Goal: Task Accomplishment & Management: Use online tool/utility

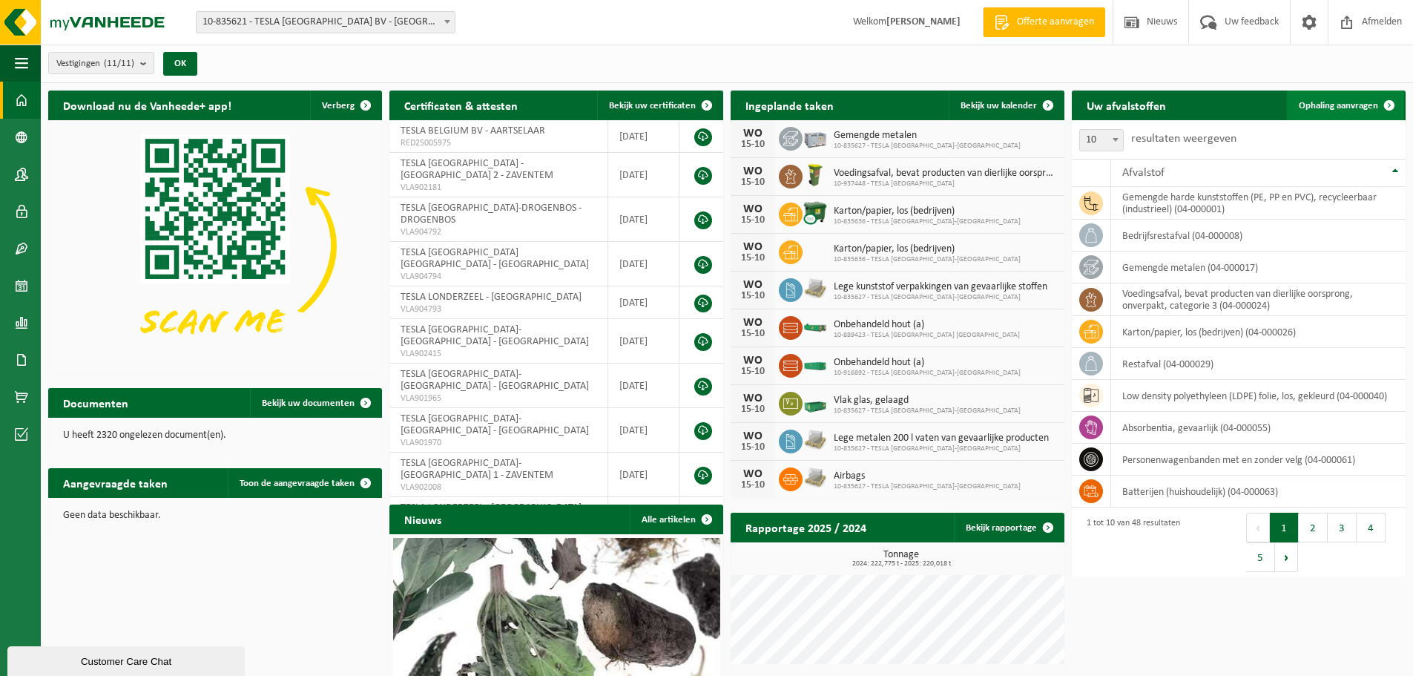
click at [1346, 104] on span "Ophaling aanvragen" at bounding box center [1338, 106] width 79 height 10
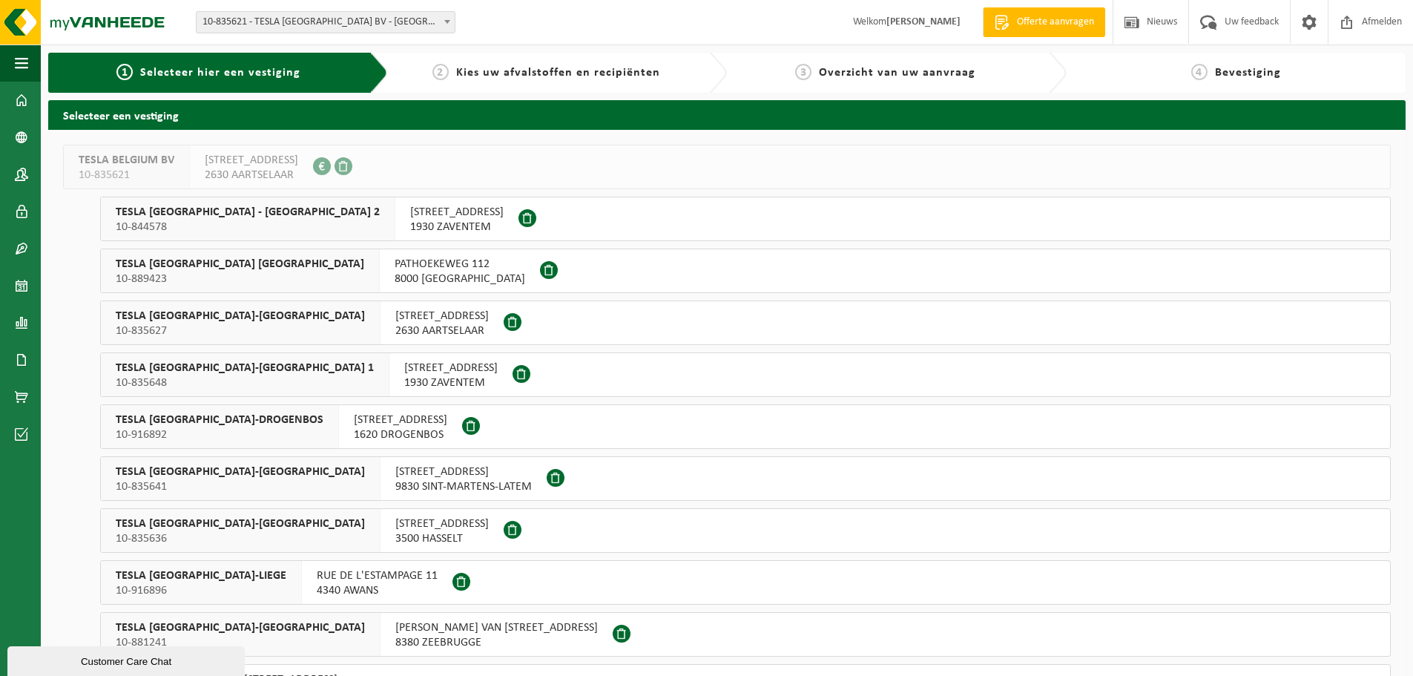
click at [395, 318] on span "BOOMSESTEENWEG 8" at bounding box center [441, 316] width 93 height 15
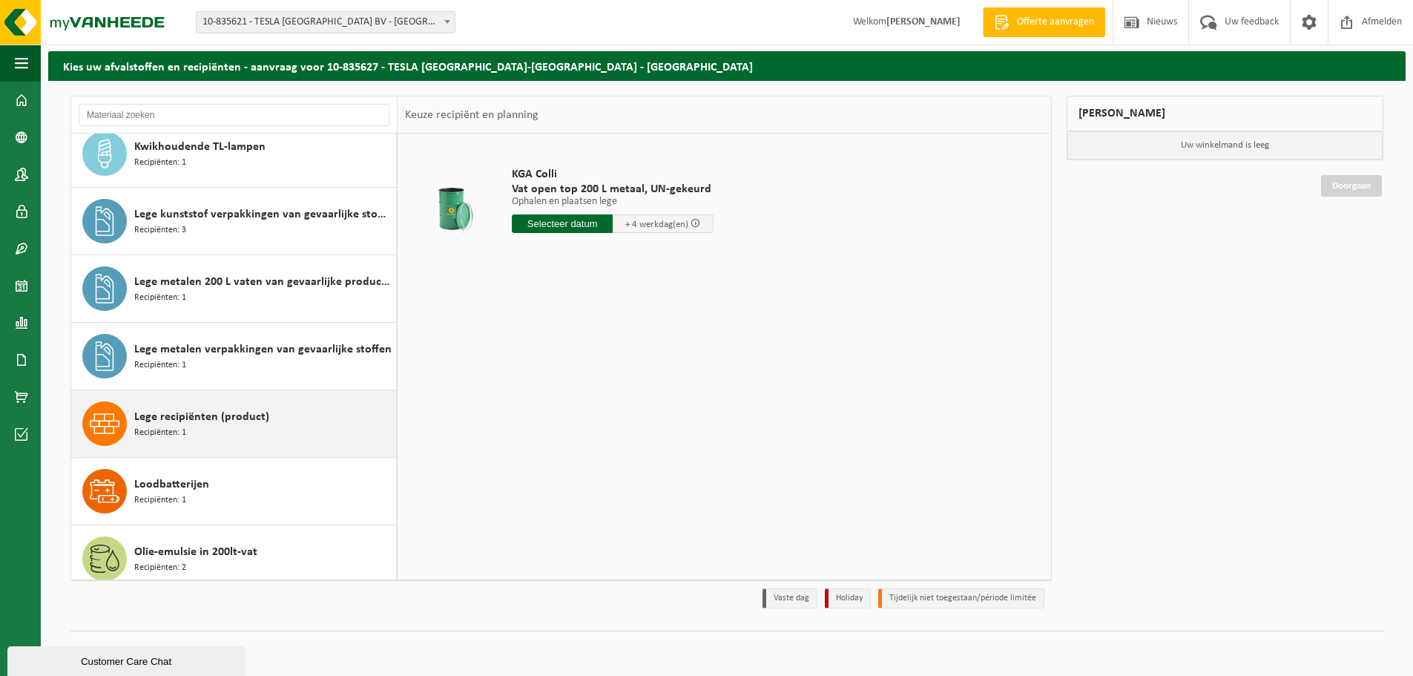
scroll to position [662, 0]
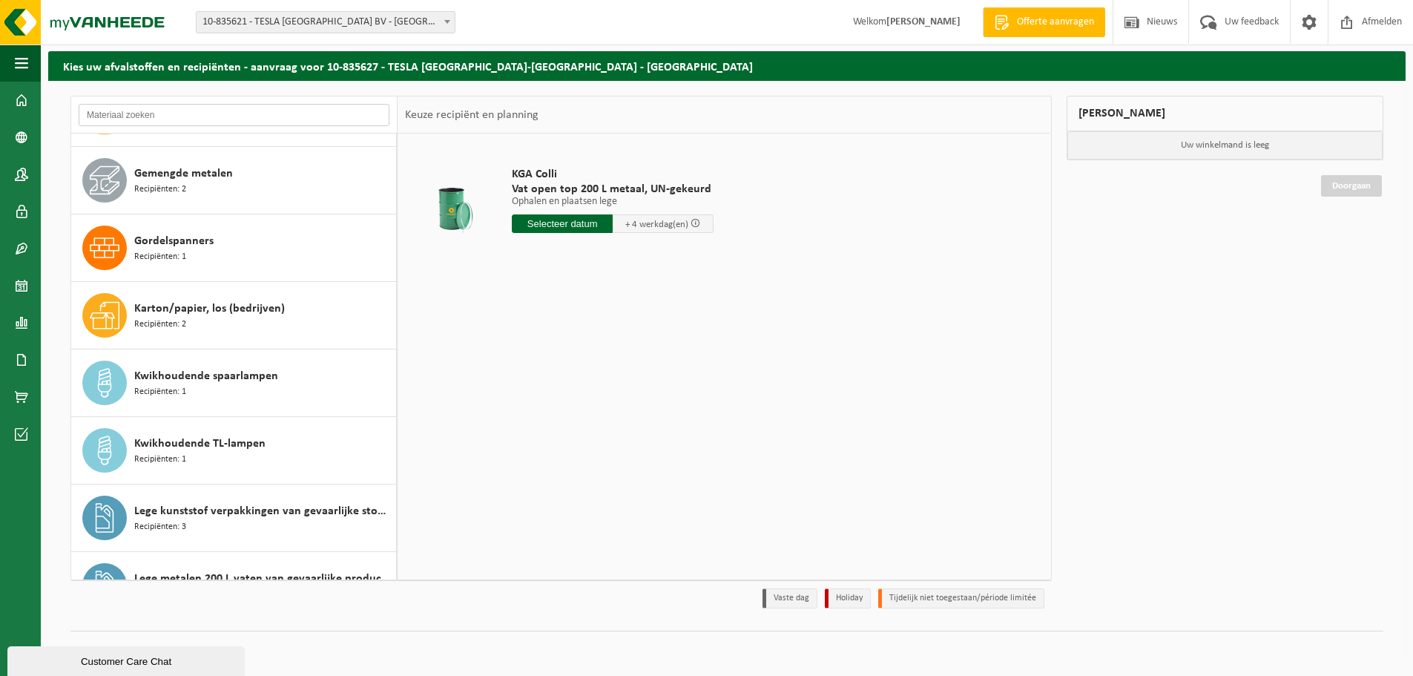
click at [154, 113] on input "text" at bounding box center [234, 115] width 311 height 22
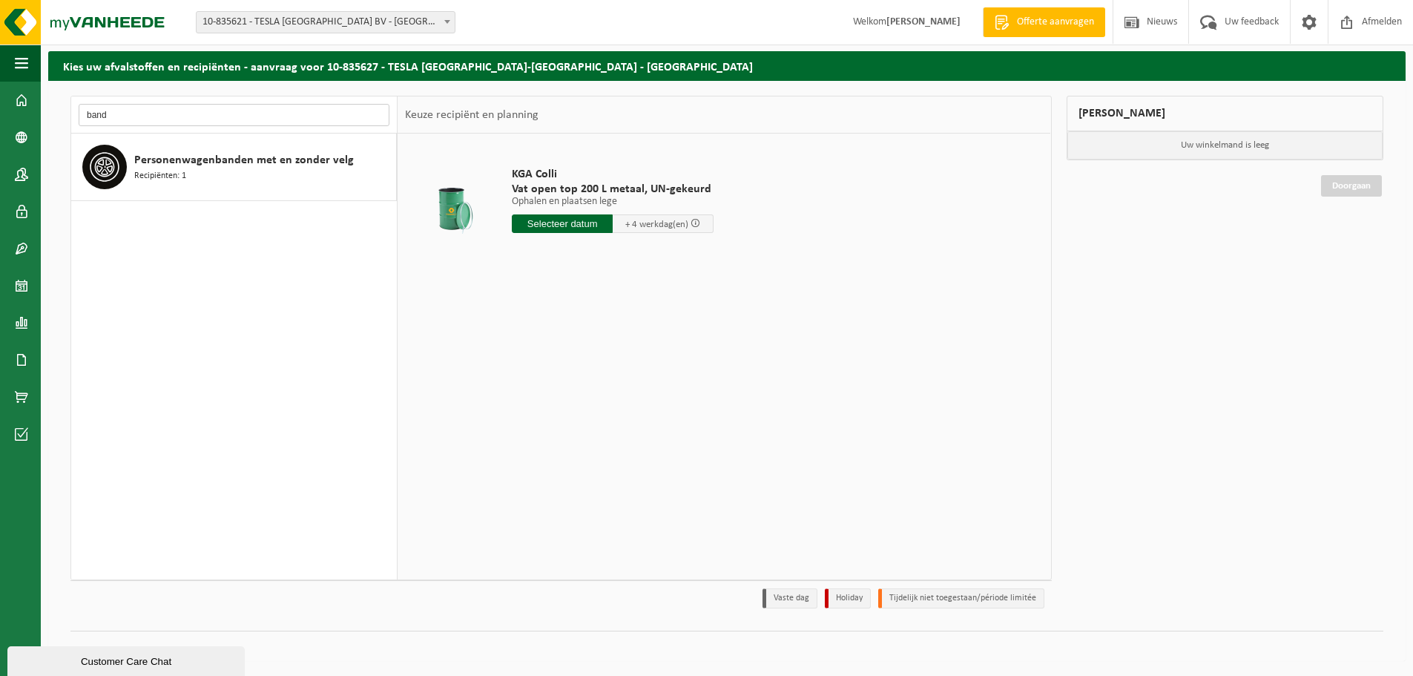
scroll to position [0, 0]
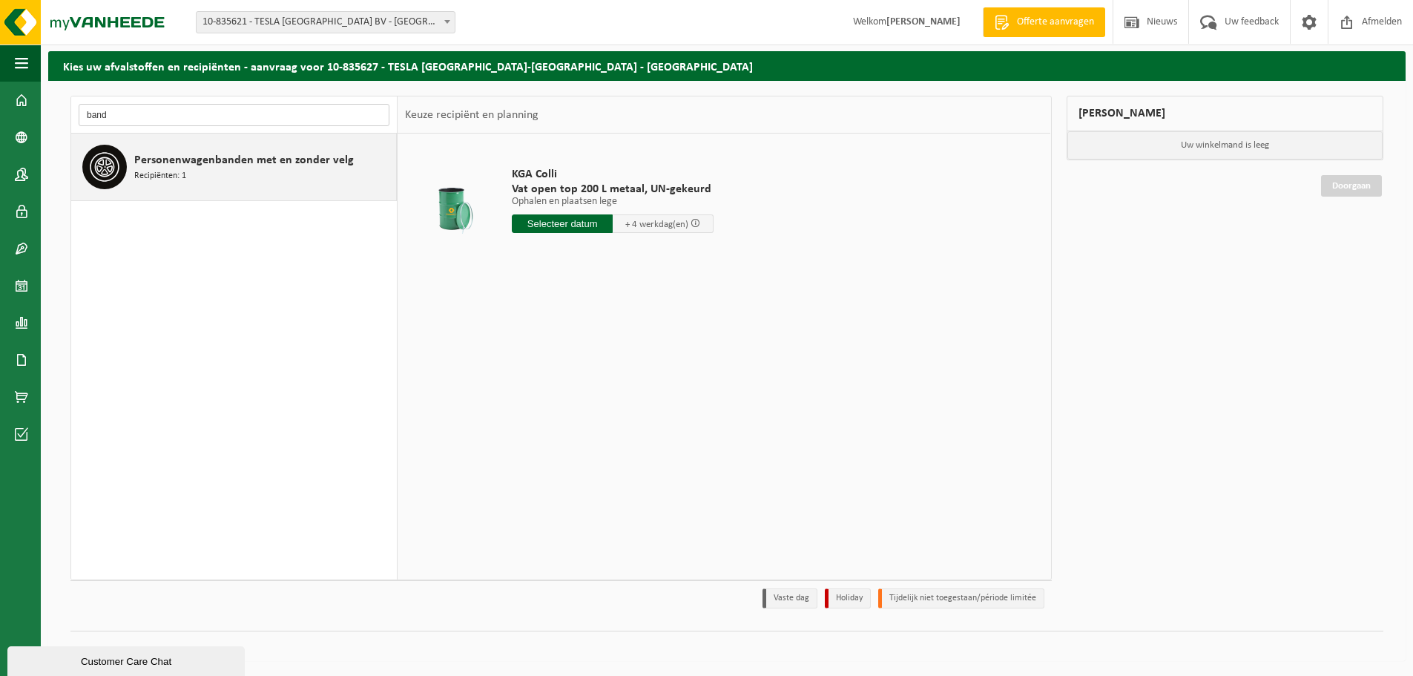
type input "band"
click at [194, 168] on span "Personenwagenbanden met en zonder velg" at bounding box center [244, 160] width 220 height 18
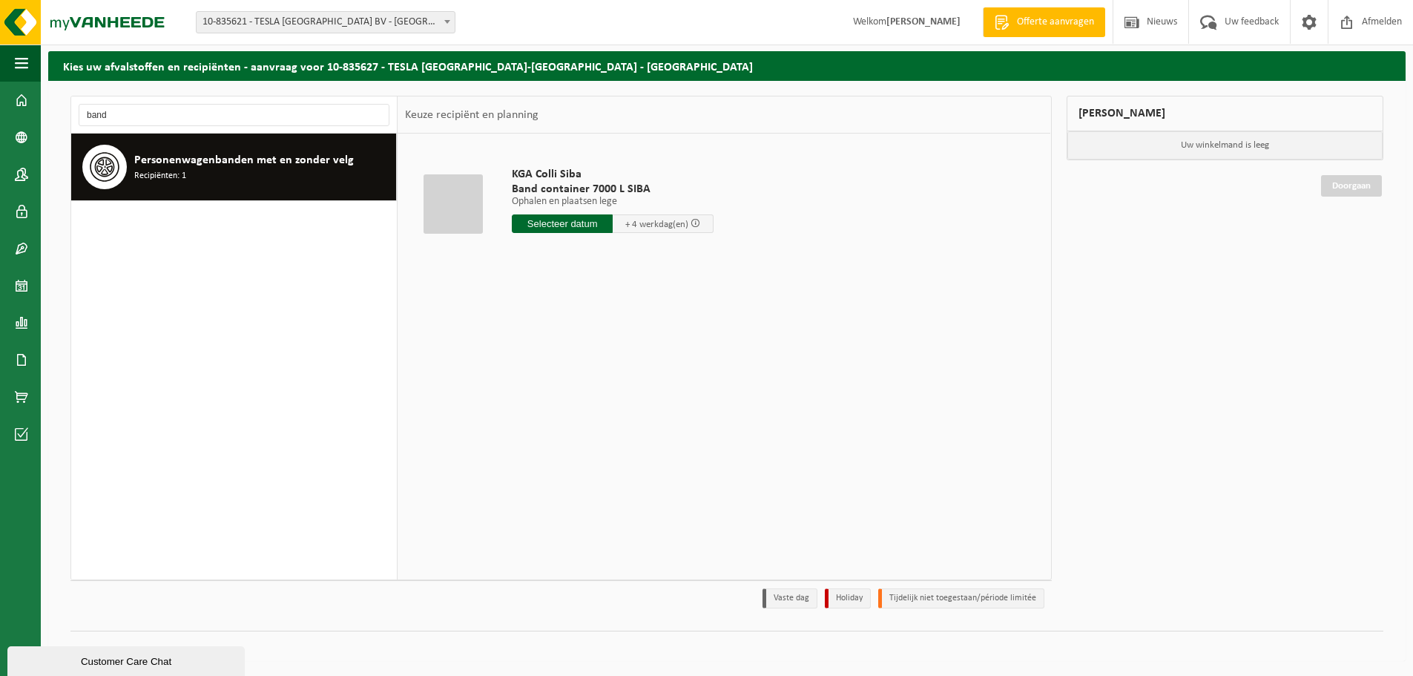
click at [585, 223] on input "text" at bounding box center [562, 223] width 101 height 19
click at [528, 378] on div "20" at bounding box center [526, 379] width 26 height 24
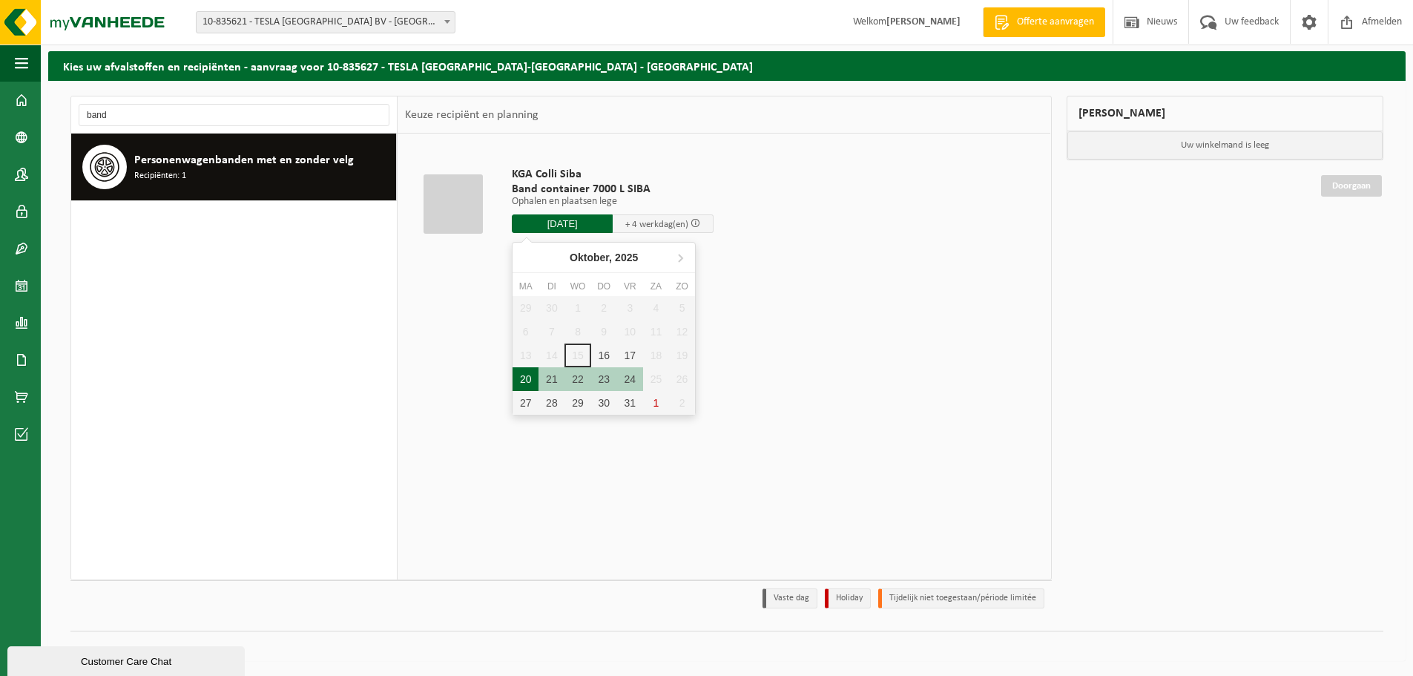
type input "Van 2025-10-20"
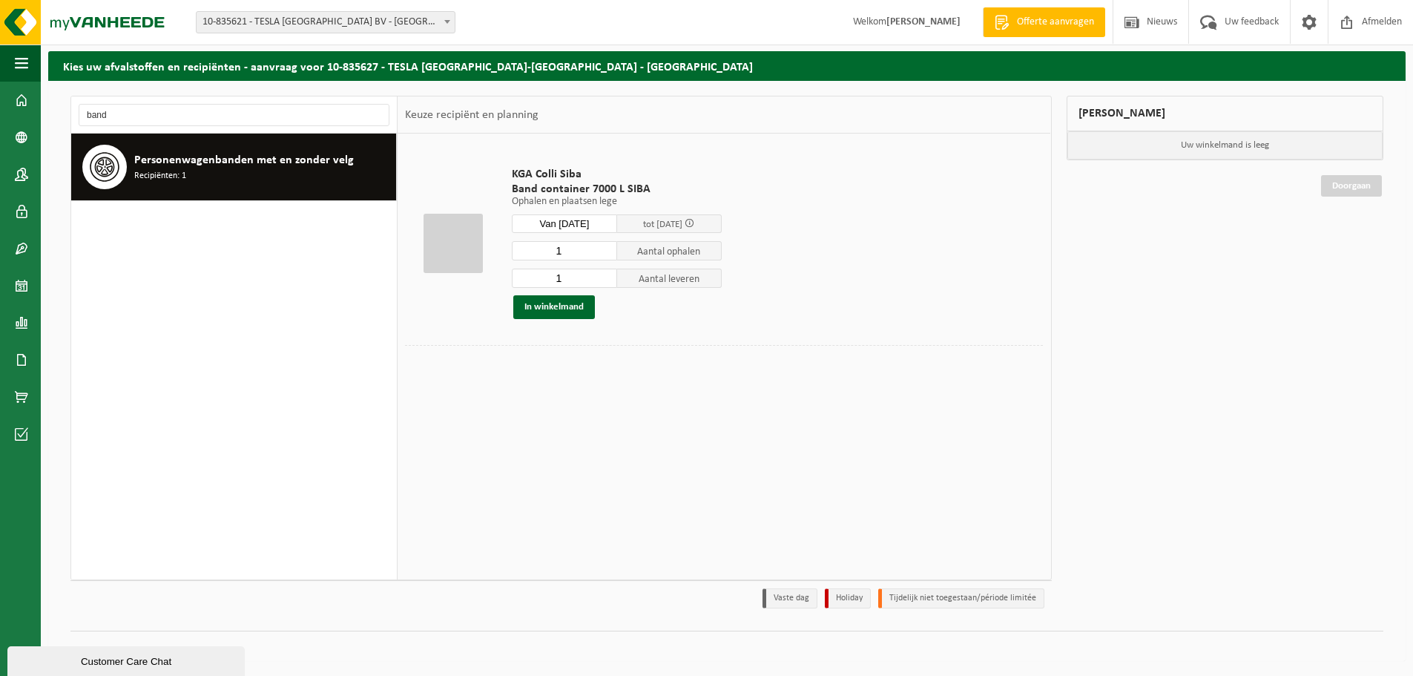
click at [627, 445] on div "KGA Colli Siba Band container 7000 L SIBA Ophalen en plaatsen lege Ophalen en p…" at bounding box center [724, 356] width 653 height 445
click at [563, 309] on button "In winkelmand" at bounding box center [554, 307] width 82 height 24
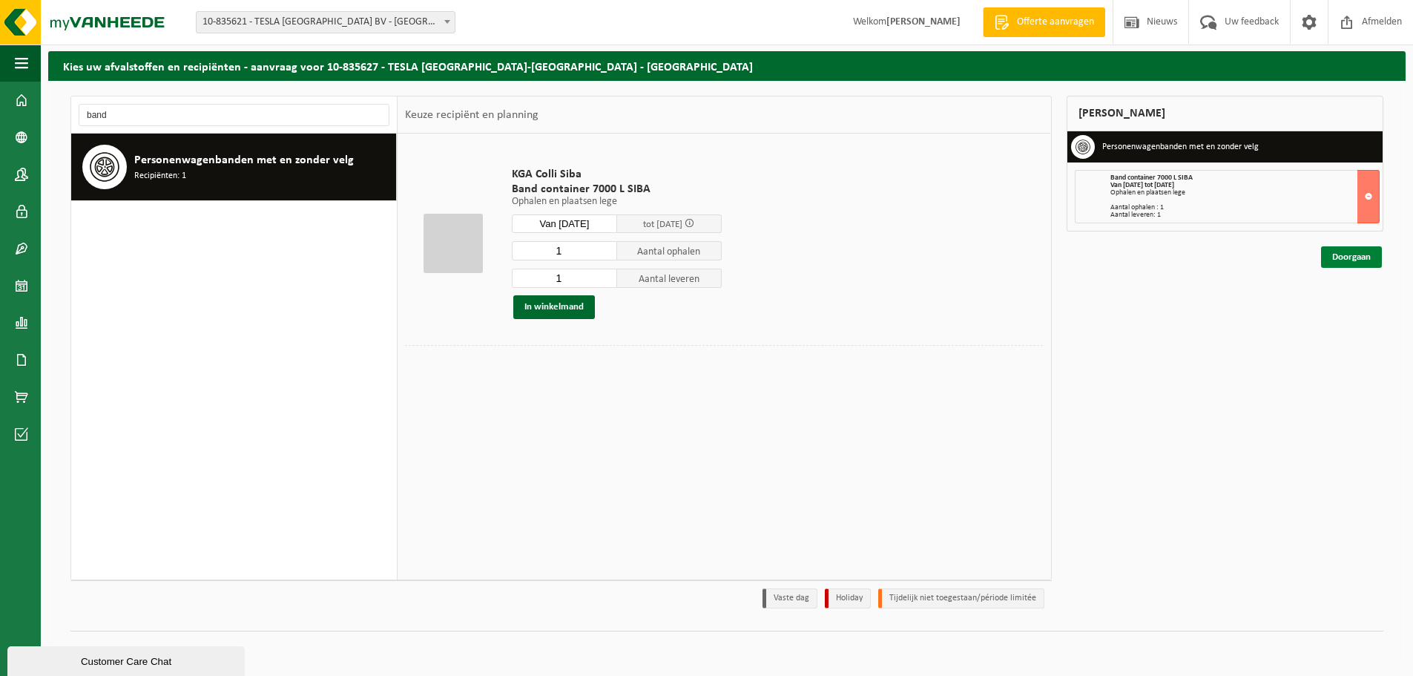
click at [1360, 260] on link "Doorgaan" at bounding box center [1351, 257] width 61 height 22
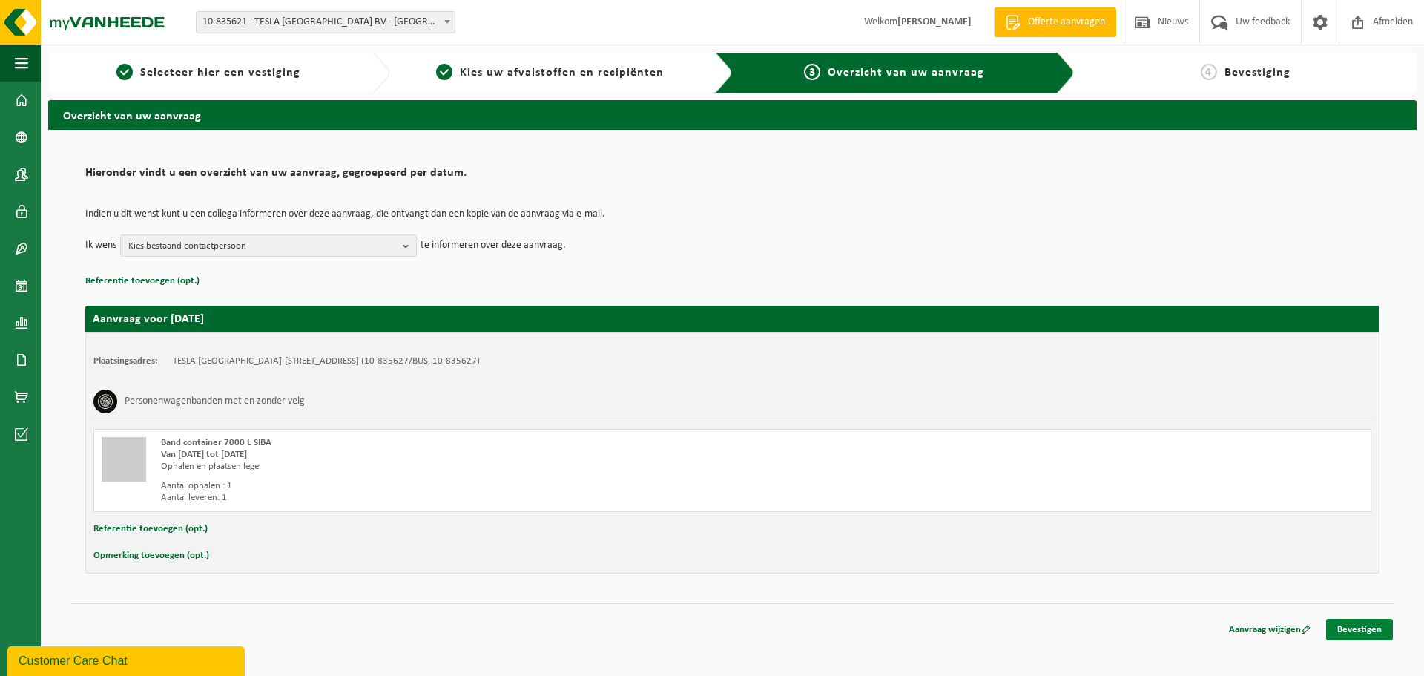
click at [1371, 629] on link "Bevestigen" at bounding box center [1359, 630] width 67 height 22
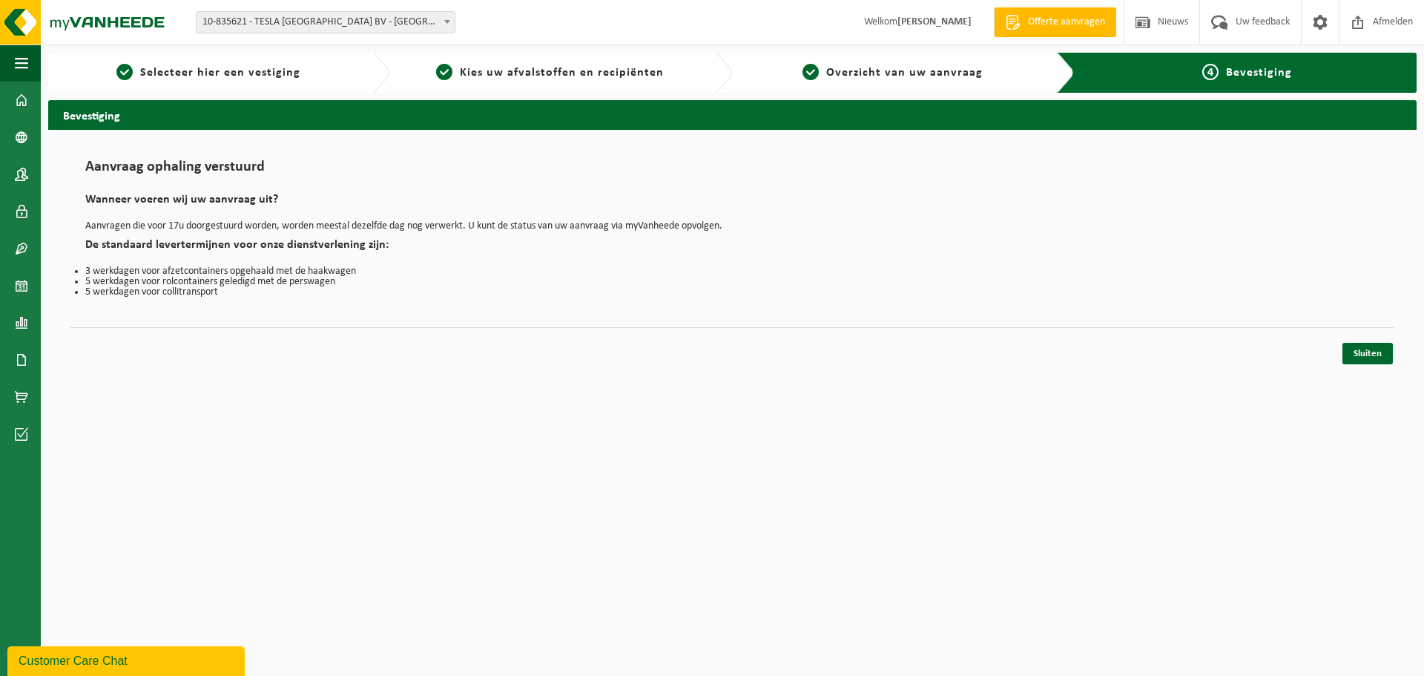
drag, startPoint x: 932, startPoint y: 457, endPoint x: 898, endPoint y: 432, distance: 42.0
click at [932, 457] on html "Vestiging: 10-835621 - TESLA [GEOGRAPHIC_DATA] BV - [GEOGRAPHIC_DATA] 10-844578…" at bounding box center [712, 338] width 1424 height 676
